Goal: Task Accomplishment & Management: Complete application form

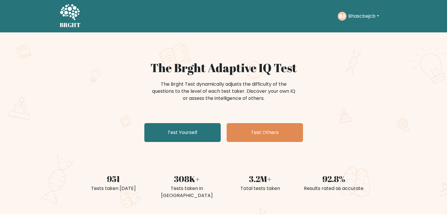
click at [380, 16] on button "Bhascbejcb" at bounding box center [364, 16] width 34 height 8
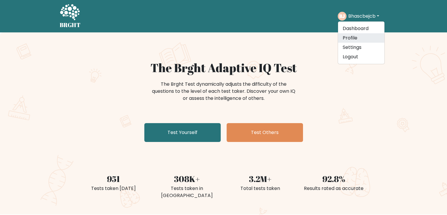
click at [358, 38] on link "Profile" at bounding box center [361, 37] width 46 height 9
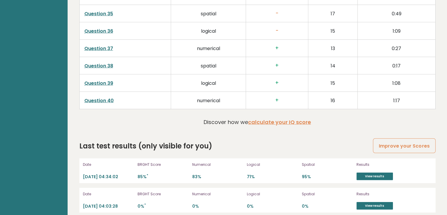
scroll to position [1649, 0]
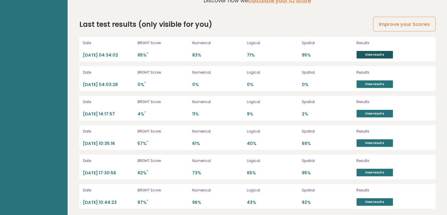
click at [384, 53] on link "View results" at bounding box center [375, 55] width 36 height 8
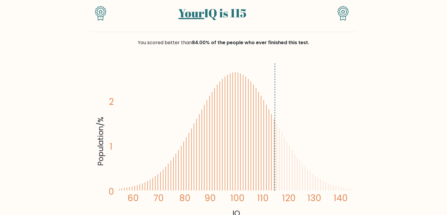
scroll to position [55, 0]
click at [275, 149] on line at bounding box center [275, 126] width 0 height 128
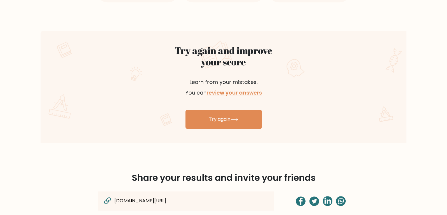
scroll to position [306, 0]
click at [243, 91] on link "review your answers" at bounding box center [234, 92] width 55 height 7
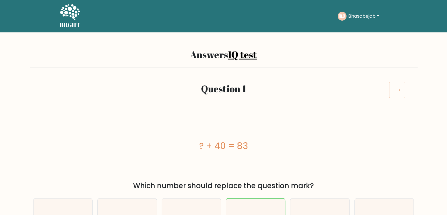
click at [395, 88] on icon at bounding box center [397, 89] width 16 height 16
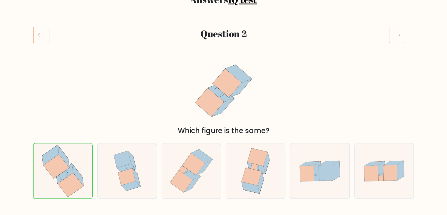
scroll to position [55, 0]
click at [403, 35] on icon at bounding box center [397, 34] width 16 height 16
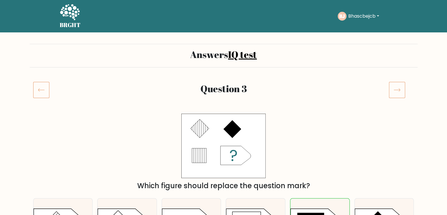
click at [402, 86] on icon at bounding box center [397, 89] width 16 height 16
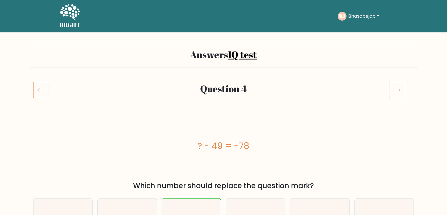
click at [401, 88] on icon at bounding box center [397, 89] width 16 height 16
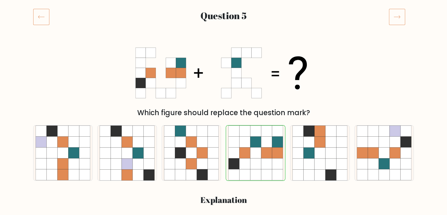
scroll to position [72, 0]
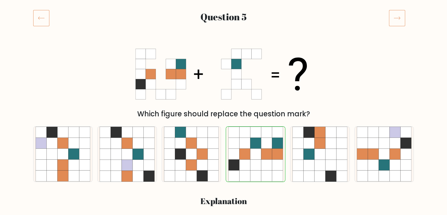
click at [392, 22] on icon at bounding box center [397, 18] width 16 height 16
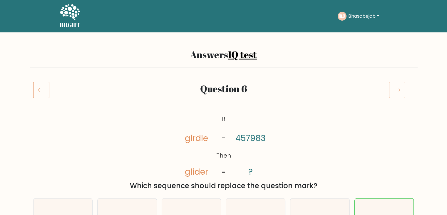
click at [395, 94] on icon at bounding box center [397, 89] width 16 height 16
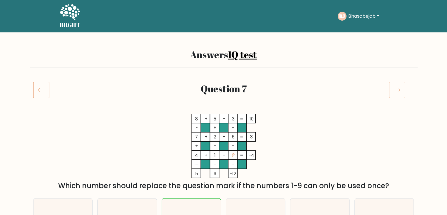
click at [395, 94] on icon at bounding box center [397, 89] width 16 height 16
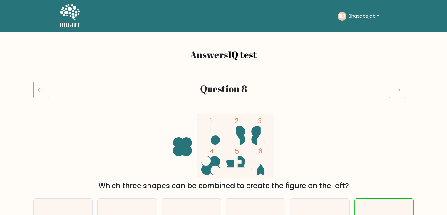
click at [395, 94] on icon at bounding box center [397, 89] width 16 height 16
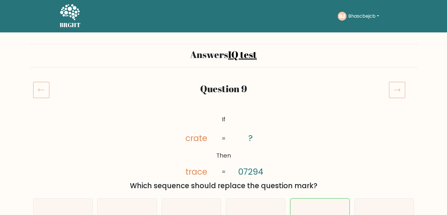
click at [398, 92] on icon at bounding box center [397, 89] width 16 height 16
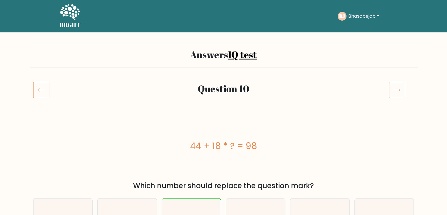
click at [398, 92] on icon at bounding box center [397, 89] width 16 height 16
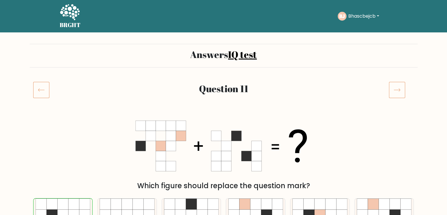
click at [398, 92] on icon at bounding box center [397, 89] width 16 height 16
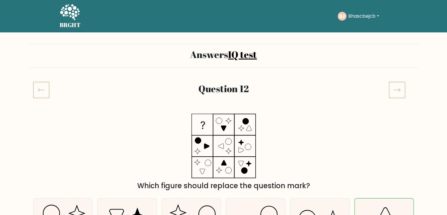
click at [398, 92] on icon at bounding box center [397, 89] width 16 height 16
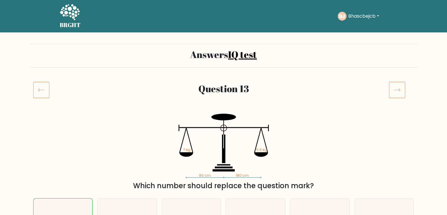
click at [398, 92] on icon at bounding box center [397, 89] width 16 height 16
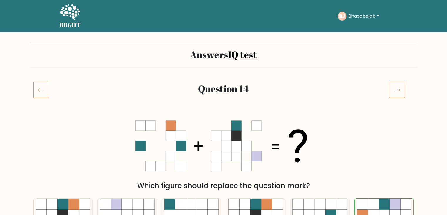
click at [41, 95] on icon at bounding box center [41, 89] width 16 height 16
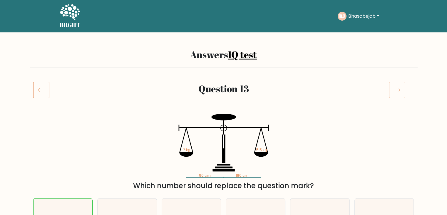
click at [393, 93] on icon at bounding box center [397, 89] width 16 height 16
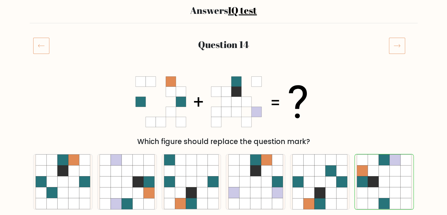
scroll to position [45, 0]
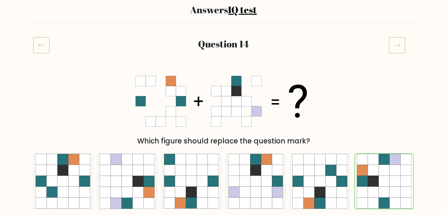
click at [398, 41] on icon at bounding box center [397, 45] width 16 height 16
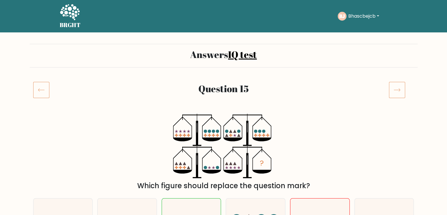
click at [397, 92] on icon at bounding box center [397, 89] width 16 height 16
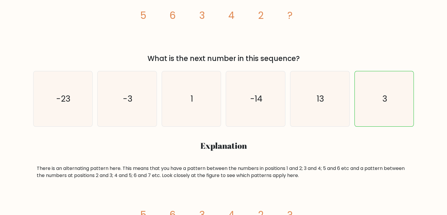
scroll to position [126, 0]
click at [249, 151] on h3 "Explanation" at bounding box center [224, 146] width 374 height 10
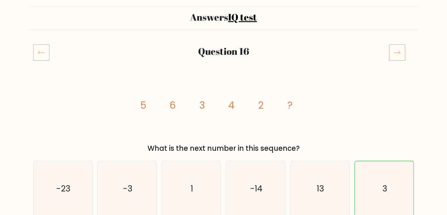
scroll to position [2, 0]
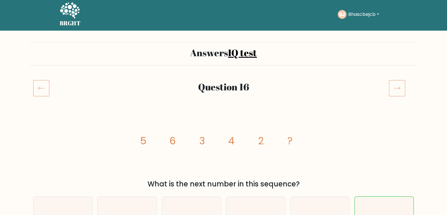
click at [404, 83] on icon at bounding box center [397, 88] width 16 height 16
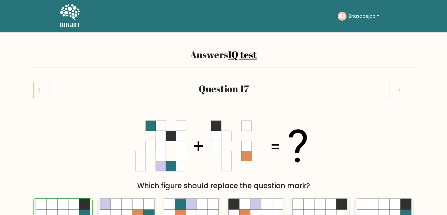
click at [398, 91] on icon at bounding box center [397, 89] width 16 height 16
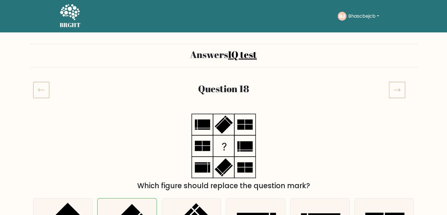
click at [395, 91] on icon at bounding box center [397, 89] width 16 height 16
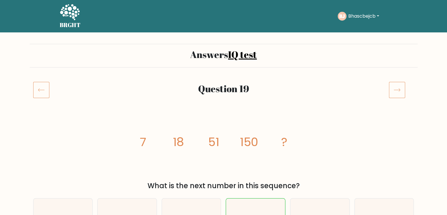
click at [402, 91] on icon at bounding box center [397, 89] width 16 height 16
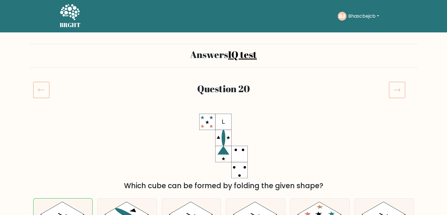
click at [393, 89] on icon at bounding box center [397, 89] width 16 height 16
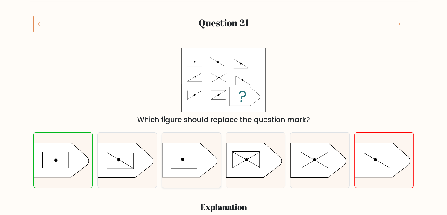
scroll to position [45, 0]
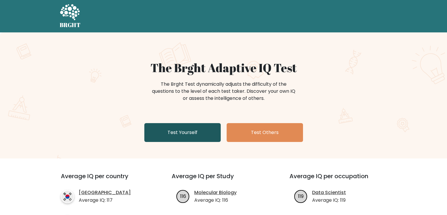
click at [180, 133] on link "Test Yourself" at bounding box center [182, 132] width 76 height 19
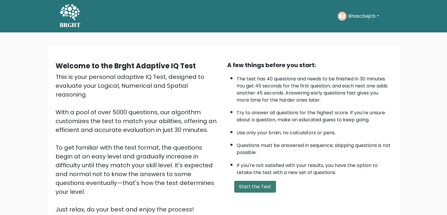
click at [258, 185] on button "Start the Test" at bounding box center [255, 187] width 42 height 12
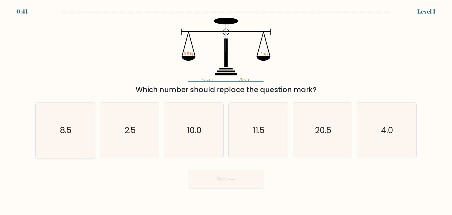
click at [68, 132] on text "8.5" at bounding box center [66, 130] width 12 height 12
click at [226, 110] on input "a. 8.5" at bounding box center [226, 108] width 0 height 3
radio input "true"
click at [222, 182] on button "Next" at bounding box center [226, 178] width 76 height 19
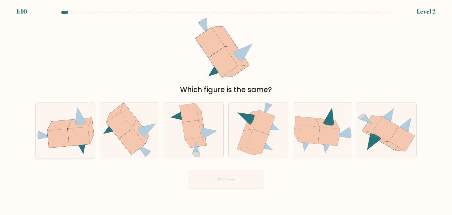
click at [56, 142] on icon at bounding box center [58, 138] width 22 height 19
click at [226, 110] on input "a." at bounding box center [226, 108] width 0 height 3
radio input "true"
click at [199, 177] on button "Next" at bounding box center [226, 178] width 76 height 19
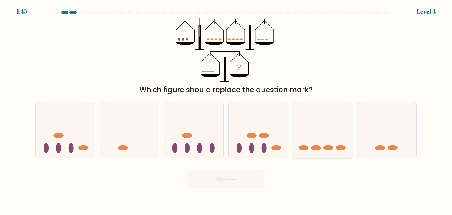
click at [309, 139] on icon at bounding box center [322, 130] width 59 height 49
click at [226, 110] on input "e." at bounding box center [226, 108] width 0 height 3
radio input "true"
click at [228, 179] on icon at bounding box center [231, 179] width 8 height 3
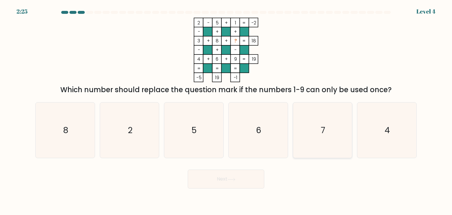
click at [331, 133] on icon "7" at bounding box center [322, 129] width 55 height 55
click at [226, 110] on input "e. 7" at bounding box center [226, 108] width 0 height 3
radio input "true"
click at [221, 184] on button "Next" at bounding box center [226, 178] width 76 height 19
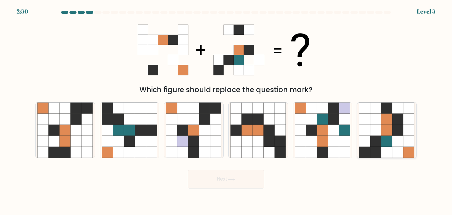
click at [396, 145] on icon at bounding box center [397, 141] width 11 height 11
click at [226, 110] on input "f." at bounding box center [226, 108] width 0 height 3
radio input "true"
click at [223, 179] on button "Next" at bounding box center [226, 178] width 76 height 19
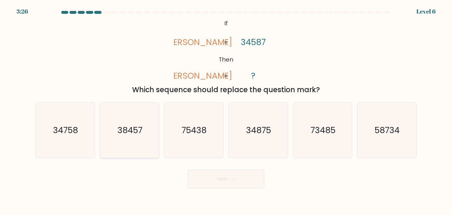
click at [137, 135] on text "38457" at bounding box center [129, 130] width 25 height 12
click at [226, 110] on input "b. 38457" at bounding box center [226, 108] width 0 height 3
radio input "true"
click at [226, 178] on button "Next" at bounding box center [226, 178] width 76 height 19
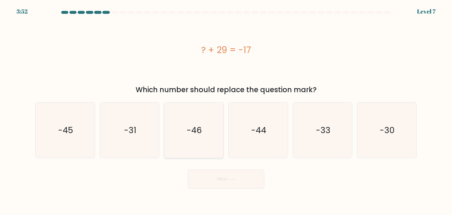
click at [193, 137] on icon "-46" at bounding box center [193, 129] width 55 height 55
click at [226, 110] on input "c. -46" at bounding box center [226, 108] width 0 height 3
radio input "true"
click at [205, 174] on button "Next" at bounding box center [226, 178] width 76 height 19
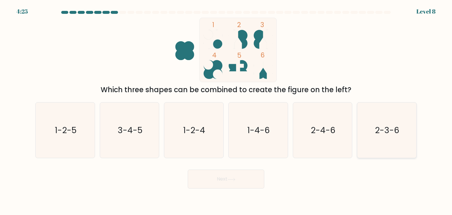
click at [380, 128] on text "2-3-6" at bounding box center [387, 130] width 24 height 12
click at [226, 110] on input "f. 2-3-6" at bounding box center [226, 108] width 0 height 3
radio input "true"
click at [215, 180] on button "Next" at bounding box center [226, 178] width 76 height 19
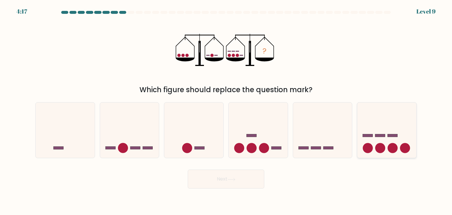
click at [400, 138] on icon at bounding box center [386, 130] width 59 height 49
click at [226, 110] on input "f." at bounding box center [226, 108] width 0 height 3
radio input "true"
click at [221, 181] on button "Next" at bounding box center [226, 178] width 76 height 19
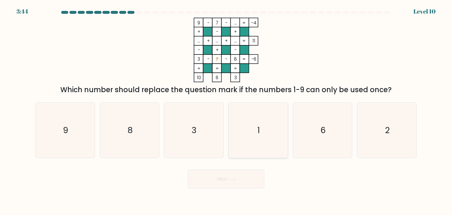
click at [256, 142] on icon "1" at bounding box center [257, 129] width 55 height 55
click at [226, 110] on input "d. 1" at bounding box center [226, 108] width 0 height 3
radio input "true"
click at [209, 178] on button "Next" at bounding box center [226, 178] width 76 height 19
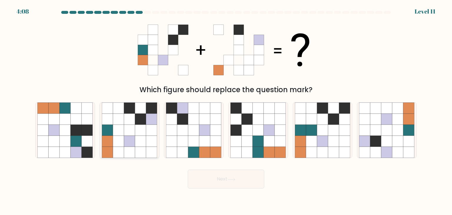
drag, startPoint x: 129, startPoint y: 139, endPoint x: 133, endPoint y: 136, distance: 5.0
click at [133, 136] on icon at bounding box center [129, 141] width 11 height 11
click at [226, 110] on input "b." at bounding box center [226, 108] width 0 height 3
radio input "true"
click at [133, 136] on icon at bounding box center [129, 141] width 11 height 11
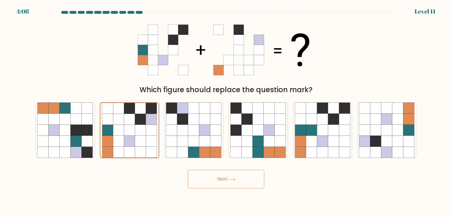
click at [226, 110] on input "b." at bounding box center [226, 108] width 0 height 3
click at [207, 183] on button "Next" at bounding box center [226, 178] width 76 height 19
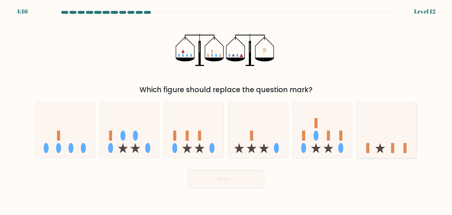
click at [387, 145] on icon at bounding box center [386, 130] width 59 height 49
click at [226, 110] on input "f." at bounding box center [226, 108] width 0 height 3
radio input "true"
click at [215, 181] on button "Next" at bounding box center [226, 178] width 76 height 19
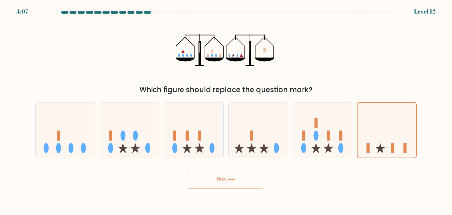
click at [215, 181] on button "Next" at bounding box center [226, 178] width 76 height 19
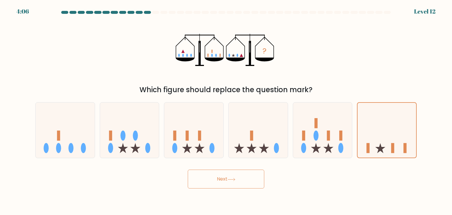
click at [215, 181] on button "Next" at bounding box center [226, 178] width 76 height 19
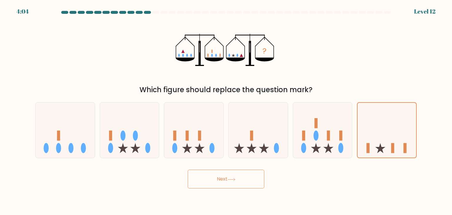
click at [215, 181] on button "Next" at bounding box center [226, 178] width 76 height 19
click at [362, 145] on icon at bounding box center [386, 130] width 59 height 49
click at [226, 110] on input "f." at bounding box center [226, 108] width 0 height 3
click at [362, 145] on icon at bounding box center [386, 130] width 59 height 49
click at [226, 110] on input "f." at bounding box center [226, 108] width 0 height 3
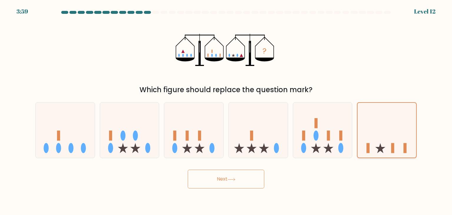
click at [362, 145] on icon at bounding box center [386, 130] width 59 height 49
click at [226, 110] on input "f." at bounding box center [226, 108] width 0 height 3
click at [362, 145] on icon at bounding box center [386, 130] width 59 height 49
click at [226, 110] on input "f." at bounding box center [226, 108] width 0 height 3
click at [362, 145] on icon at bounding box center [386, 130] width 59 height 49
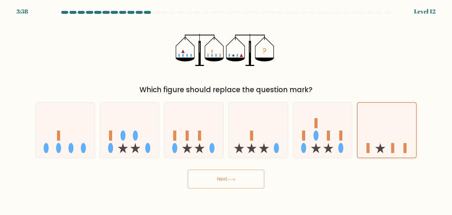
click at [226, 110] on input "f." at bounding box center [226, 108] width 0 height 3
click at [392, 144] on rect at bounding box center [392, 148] width 3 height 10
click at [226, 110] on input "f." at bounding box center [226, 108] width 0 height 3
click at [326, 138] on icon at bounding box center [322, 130] width 59 height 49
click at [226, 110] on input "e." at bounding box center [226, 108] width 0 height 3
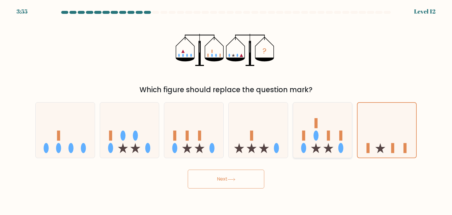
radio input "true"
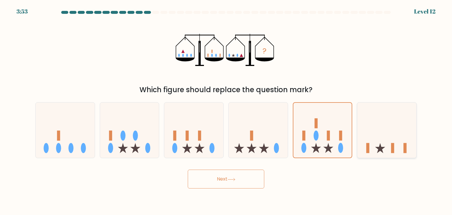
click at [370, 141] on icon at bounding box center [386, 130] width 59 height 49
click at [226, 110] on input "f." at bounding box center [226, 108] width 0 height 3
radio input "true"
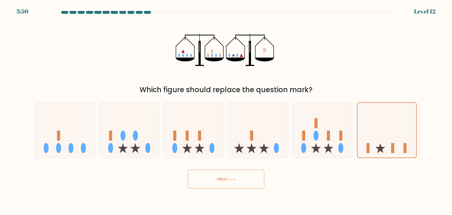
click at [196, 180] on button "Next" at bounding box center [226, 178] width 76 height 19
click at [212, 180] on button "Next" at bounding box center [226, 178] width 76 height 19
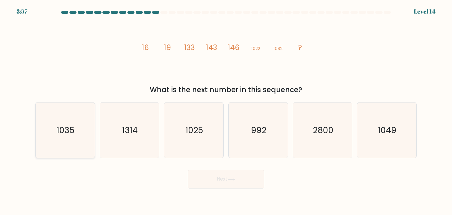
click at [75, 147] on icon "1035" at bounding box center [64, 129] width 55 height 55
click at [226, 110] on input "a. 1035" at bounding box center [226, 108] width 0 height 3
radio input "true"
click at [218, 172] on button "Next" at bounding box center [226, 178] width 76 height 19
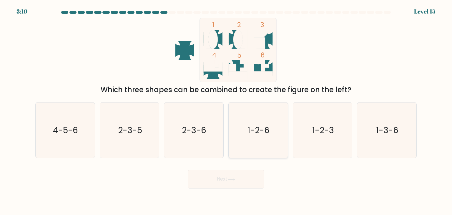
click at [270, 129] on icon "1-2-6" at bounding box center [257, 129] width 55 height 55
click at [226, 110] on input "d. 1-2-6" at bounding box center [226, 108] width 0 height 3
radio input "true"
click at [216, 180] on button "Next" at bounding box center [226, 178] width 76 height 19
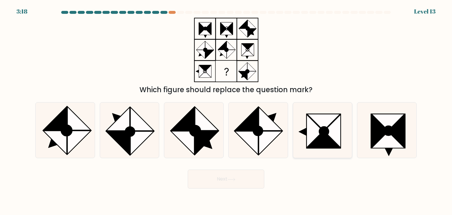
click at [323, 124] on icon at bounding box center [323, 122] width 33 height 16
click at [226, 110] on input "e." at bounding box center [226, 108] width 0 height 3
radio input "true"
click at [217, 182] on button "Next" at bounding box center [226, 178] width 76 height 19
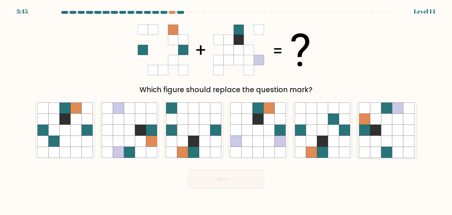
click at [378, 129] on icon at bounding box center [375, 129] width 11 height 11
click at [226, 110] on input "f." at bounding box center [226, 108] width 0 height 3
radio input "true"
click at [216, 181] on button "Next" at bounding box center [226, 178] width 76 height 19
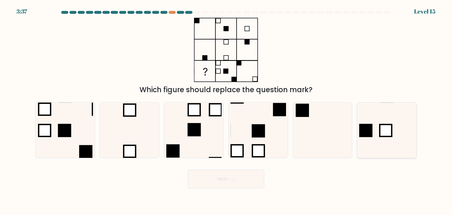
click at [390, 145] on icon at bounding box center [386, 129] width 55 height 55
click at [226, 110] on input "f." at bounding box center [226, 108] width 0 height 3
radio input "true"
click at [209, 181] on button "Next" at bounding box center [226, 178] width 76 height 19
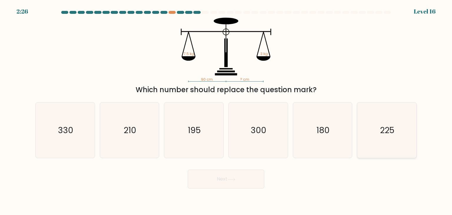
click at [397, 132] on icon "225" at bounding box center [386, 129] width 55 height 55
click at [226, 110] on input "f. 225" at bounding box center [226, 108] width 0 height 3
radio input "true"
click at [202, 184] on button "Next" at bounding box center [226, 178] width 76 height 19
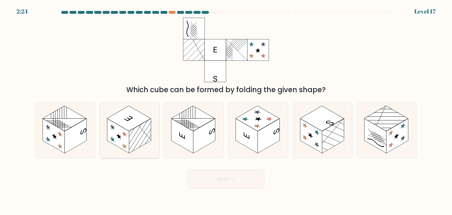
click at [128, 151] on rect at bounding box center [118, 136] width 22 height 35
click at [226, 110] on input "b." at bounding box center [226, 108] width 0 height 3
radio input "true"
click at [210, 183] on button "Next" at bounding box center [226, 178] width 76 height 19
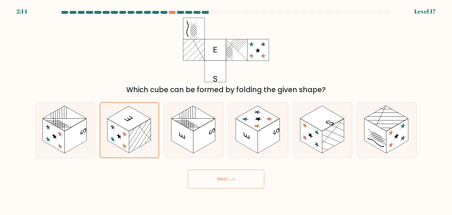
click at [210, 183] on button "Next" at bounding box center [226, 178] width 76 height 19
click at [210, 184] on button "Next" at bounding box center [226, 178] width 76 height 19
click at [208, 185] on button "Next" at bounding box center [226, 178] width 76 height 19
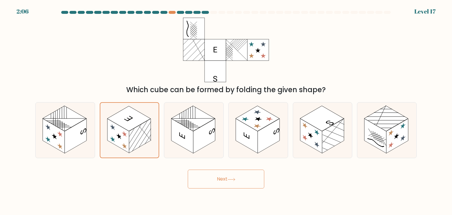
click at [208, 185] on button "Next" at bounding box center [226, 178] width 76 height 19
click at [208, 186] on button "Next" at bounding box center [226, 178] width 76 height 19
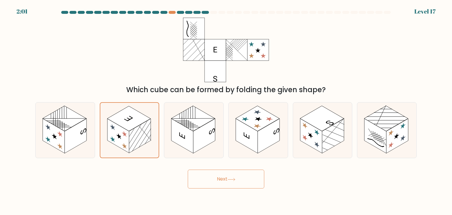
click at [208, 186] on button "Next" at bounding box center [226, 178] width 76 height 19
click at [143, 118] on rect at bounding box center [129, 118] width 44 height 25
click at [226, 110] on input "b." at bounding box center [226, 108] width 0 height 3
radio input "true"
click at [208, 181] on button "Next" at bounding box center [226, 178] width 76 height 19
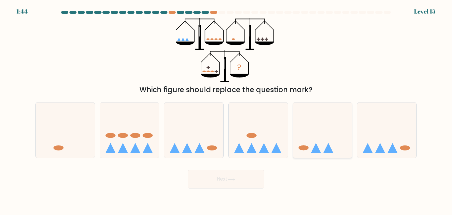
click at [320, 147] on icon at bounding box center [322, 130] width 59 height 49
click at [226, 110] on input "e." at bounding box center [226, 108] width 0 height 3
radio input "true"
click at [201, 148] on icon at bounding box center [199, 148] width 10 height 10
click at [226, 110] on input "c." at bounding box center [226, 108] width 0 height 3
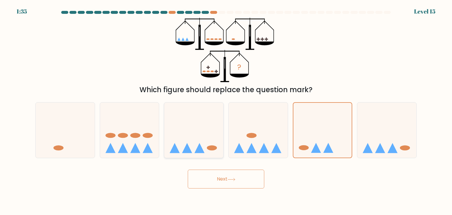
radio input "true"
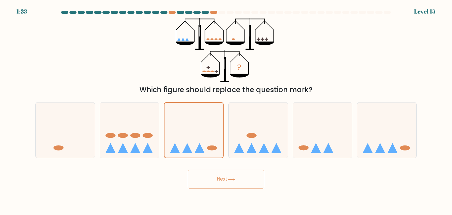
click at [223, 181] on button "Next" at bounding box center [226, 178] width 76 height 19
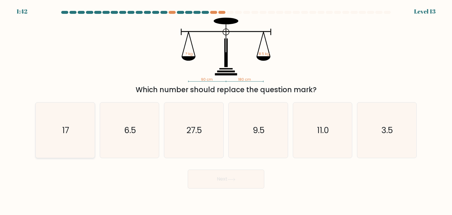
click at [52, 141] on icon "17" at bounding box center [64, 129] width 55 height 55
click at [226, 110] on input "a. 17" at bounding box center [226, 108] width 0 height 3
radio input "true"
click at [223, 178] on button "Next" at bounding box center [226, 178] width 76 height 19
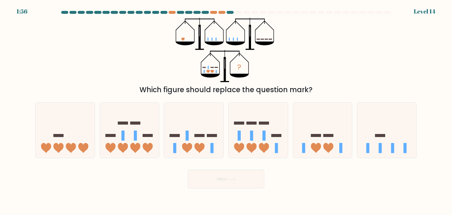
click at [208, 71] on icon at bounding box center [207, 71] width 3 height 3
click at [209, 137] on rect at bounding box center [212, 135] width 10 height 3
click at [226, 110] on input "c." at bounding box center [226, 108] width 0 height 3
radio input "true"
click at [208, 179] on button "Next" at bounding box center [226, 178] width 76 height 19
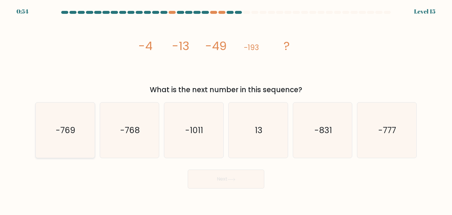
click at [52, 116] on icon "-769" at bounding box center [64, 129] width 55 height 55
click at [226, 110] on input "a. -769" at bounding box center [226, 108] width 0 height 3
radio input "true"
click at [213, 179] on button "Next" at bounding box center [226, 178] width 76 height 19
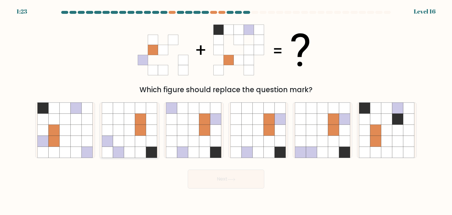
click at [118, 144] on icon at bounding box center [118, 141] width 11 height 11
click at [226, 110] on input "b." at bounding box center [226, 108] width 0 height 3
radio input "true"
click at [250, 141] on icon at bounding box center [246, 141] width 11 height 11
click at [226, 110] on input "d." at bounding box center [226, 108] width 0 height 3
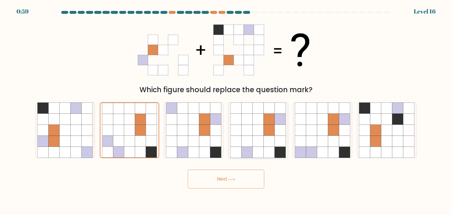
radio input "true"
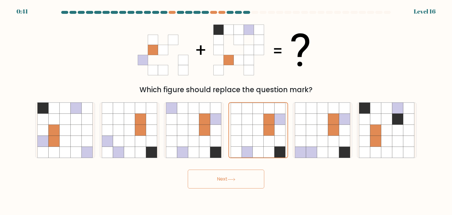
click at [236, 181] on button "Next" at bounding box center [226, 178] width 76 height 19
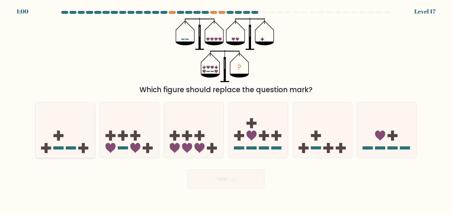
click at [68, 151] on icon at bounding box center [65, 130] width 59 height 49
click at [226, 110] on input "a." at bounding box center [226, 108] width 0 height 3
radio input "true"
click at [219, 180] on button "Next" at bounding box center [226, 178] width 76 height 19
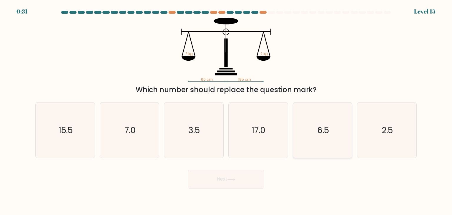
click at [313, 131] on icon "6.5" at bounding box center [322, 129] width 55 height 55
click at [226, 110] on input "e. 6.5" at bounding box center [226, 108] width 0 height 3
radio input "true"
click at [219, 185] on button "Next" at bounding box center [226, 178] width 76 height 19
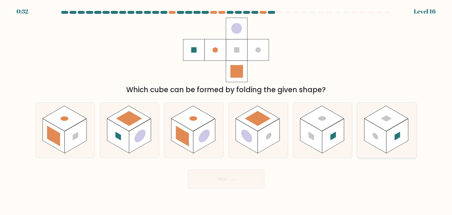
click at [389, 133] on rect at bounding box center [397, 136] width 22 height 35
click at [226, 110] on input "f." at bounding box center [226, 108] width 0 height 3
radio input "true"
click at [222, 181] on button "Next" at bounding box center [226, 178] width 76 height 19
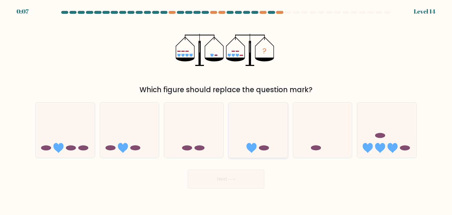
click at [259, 143] on icon at bounding box center [257, 130] width 59 height 49
click at [226, 110] on input "d." at bounding box center [226, 108] width 0 height 3
radio input "true"
click at [228, 179] on button "Next" at bounding box center [226, 178] width 76 height 19
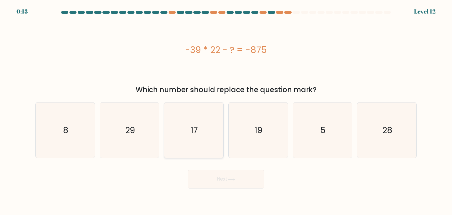
click at [185, 149] on icon "17" at bounding box center [193, 129] width 55 height 55
click at [226, 110] on input "c. 17" at bounding box center [226, 108] width 0 height 3
radio input "true"
click at [210, 184] on button "Next" at bounding box center [226, 178] width 76 height 19
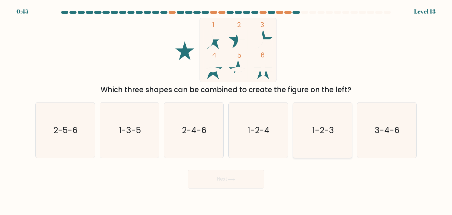
click at [316, 142] on icon "1-2-3" at bounding box center [322, 129] width 55 height 55
click at [226, 110] on input "e. 1-2-3" at bounding box center [226, 108] width 0 height 3
radio input "true"
click at [212, 181] on button "Next" at bounding box center [226, 178] width 76 height 19
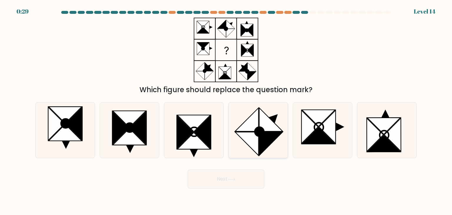
click at [245, 132] on icon at bounding box center [247, 144] width 24 height 24
click at [226, 110] on input "d." at bounding box center [226, 108] width 0 height 3
radio input "true"
click at [221, 180] on button "Next" at bounding box center [226, 178] width 76 height 19
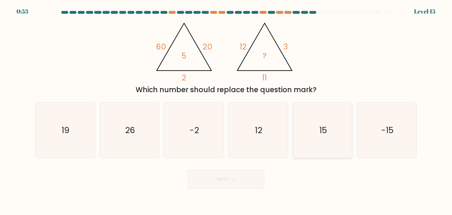
click at [321, 134] on text "15" at bounding box center [323, 130] width 8 height 12
click at [226, 110] on input "e. 15" at bounding box center [226, 108] width 0 height 3
radio input "true"
click at [223, 184] on button "Next" at bounding box center [226, 178] width 76 height 19
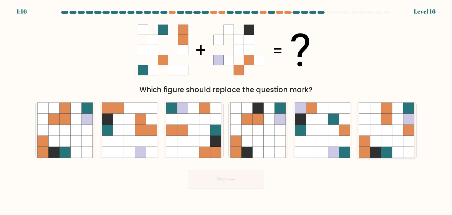
click at [382, 130] on icon at bounding box center [386, 129] width 11 height 11
click at [226, 110] on input "f." at bounding box center [226, 108] width 0 height 3
radio input "true"
click at [223, 180] on button "Next" at bounding box center [226, 178] width 76 height 19
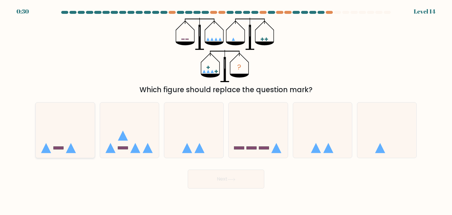
click at [75, 142] on icon at bounding box center [65, 130] width 59 height 49
click at [226, 110] on input "a." at bounding box center [226, 108] width 0 height 3
radio input "true"
click at [221, 181] on button "Next" at bounding box center [226, 178] width 76 height 19
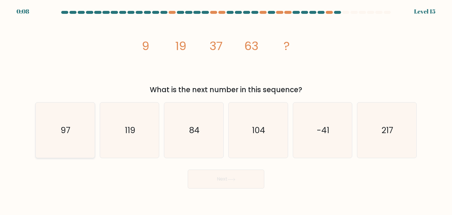
click at [83, 136] on icon "97" at bounding box center [64, 129] width 55 height 55
click at [226, 110] on input "a. 97" at bounding box center [226, 108] width 0 height 3
radio input "true"
click at [213, 186] on button "Next" at bounding box center [226, 178] width 76 height 19
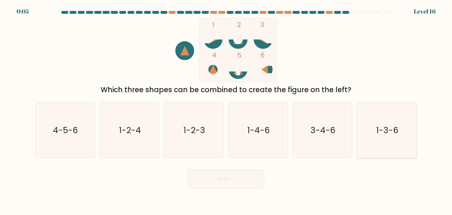
click at [369, 136] on icon "1-3-6" at bounding box center [386, 129] width 55 height 55
click at [226, 110] on input "f. 1-3-6" at bounding box center [226, 108] width 0 height 3
radio input "true"
click at [224, 180] on button "Next" at bounding box center [226, 178] width 76 height 19
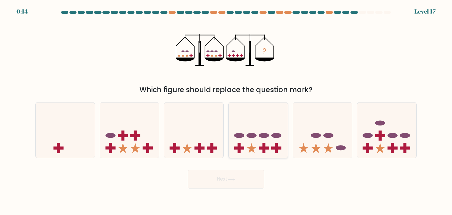
click at [278, 145] on icon at bounding box center [257, 130] width 59 height 49
click at [226, 110] on input "d." at bounding box center [226, 108] width 0 height 3
radio input "true"
click at [232, 180] on icon at bounding box center [231, 179] width 8 height 3
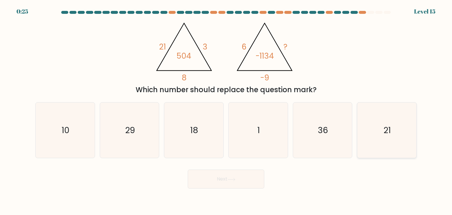
click at [378, 134] on icon "21" at bounding box center [386, 129] width 55 height 55
click at [226, 110] on input "f. 21" at bounding box center [226, 108] width 0 height 3
radio input "true"
click at [229, 183] on button "Next" at bounding box center [226, 178] width 76 height 19
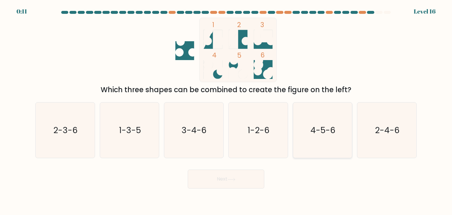
click at [301, 134] on icon "4-5-6" at bounding box center [322, 129] width 55 height 55
click at [226, 110] on input "e. 4-5-6" at bounding box center [226, 108] width 0 height 3
radio input "true"
click at [227, 178] on button "Next" at bounding box center [226, 178] width 76 height 19
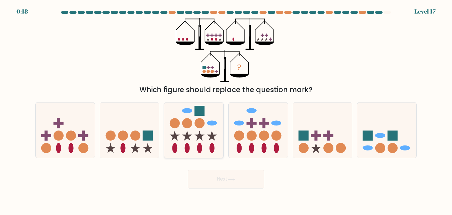
click at [209, 145] on icon at bounding box center [193, 130] width 59 height 49
click at [226, 110] on input "c." at bounding box center [226, 108] width 0 height 3
radio input "true"
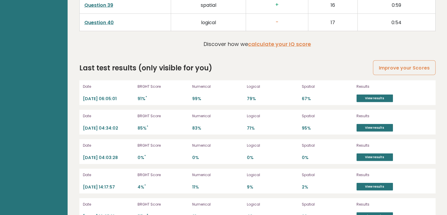
scroll to position [1605, 0]
click at [372, 95] on link "View results" at bounding box center [375, 99] width 36 height 8
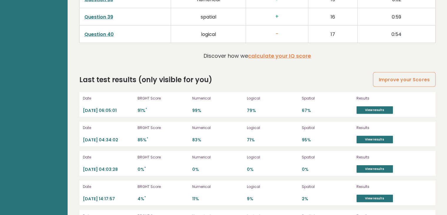
scroll to position [1593, 0]
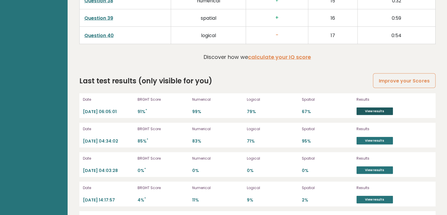
click at [375, 108] on link "View results" at bounding box center [375, 111] width 36 height 8
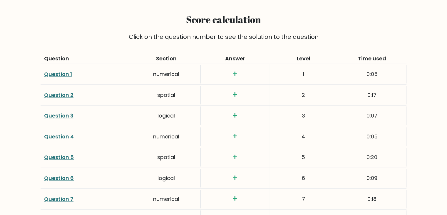
scroll to position [796, 0]
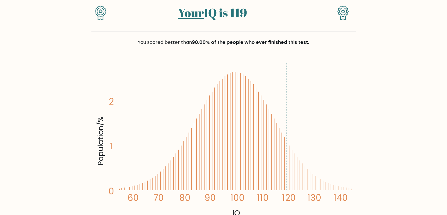
scroll to position [59, 0]
